Goal: Navigation & Orientation: Find specific page/section

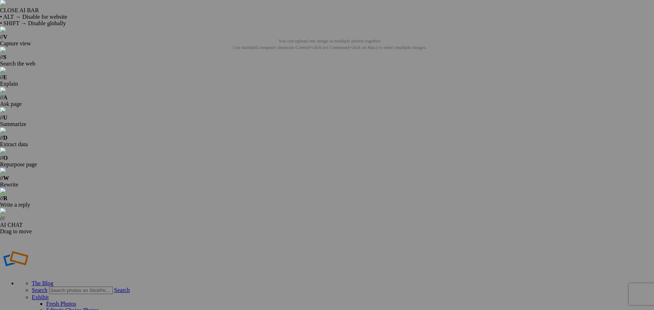
scroll to position [901, 0]
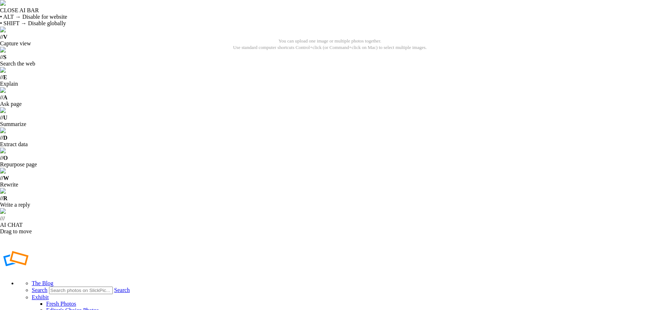
click at [372, 118] on td "Sort Ascending" at bounding box center [369, 119] width 33 height 6
